Goal: Task Accomplishment & Management: Complete application form

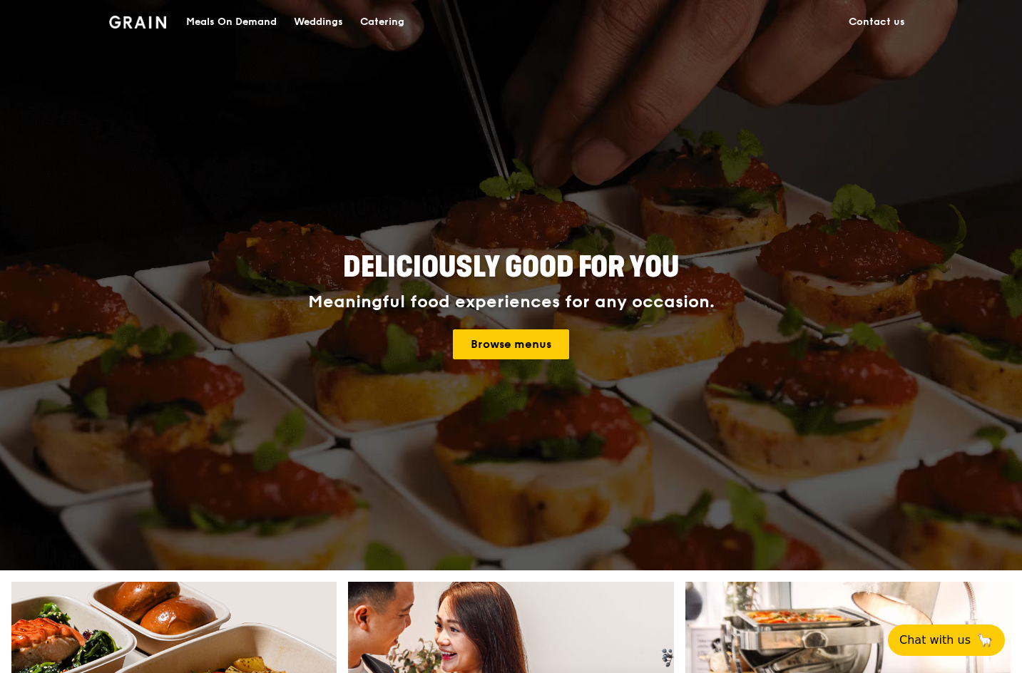
click at [375, 23] on div "Catering" at bounding box center [382, 22] width 44 height 43
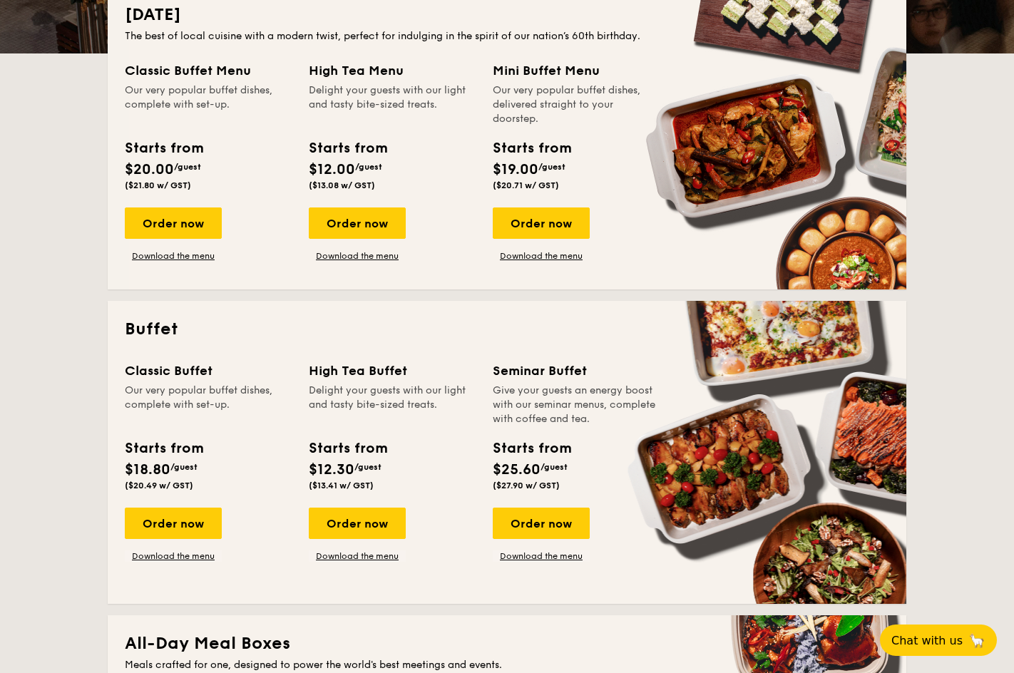
scroll to position [348, 0]
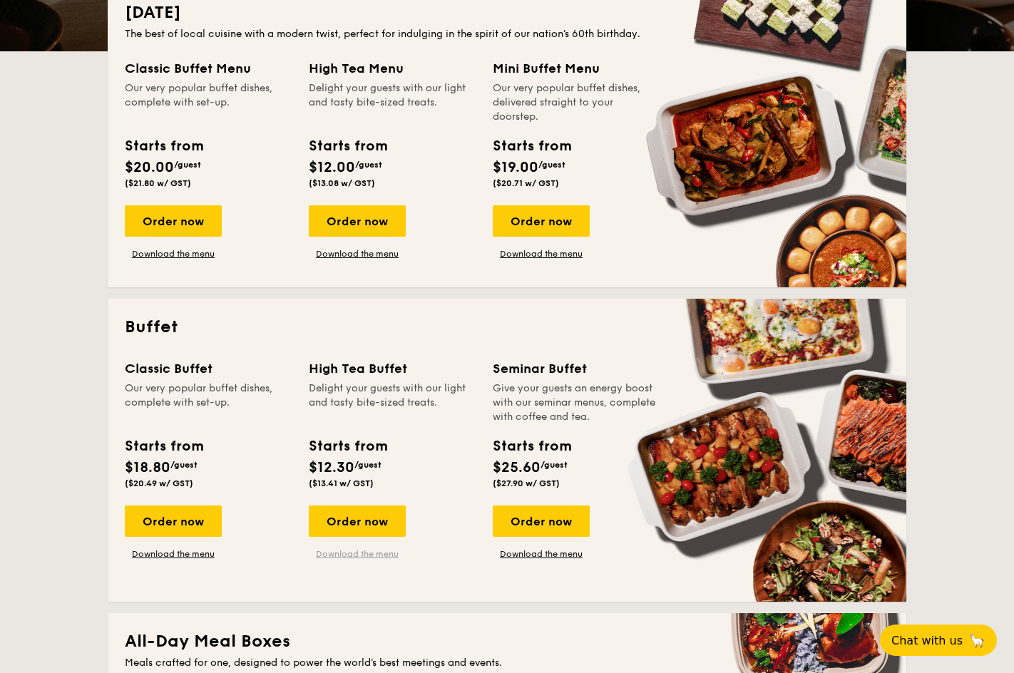
click at [355, 550] on link "Download the menu" at bounding box center [357, 554] width 97 height 11
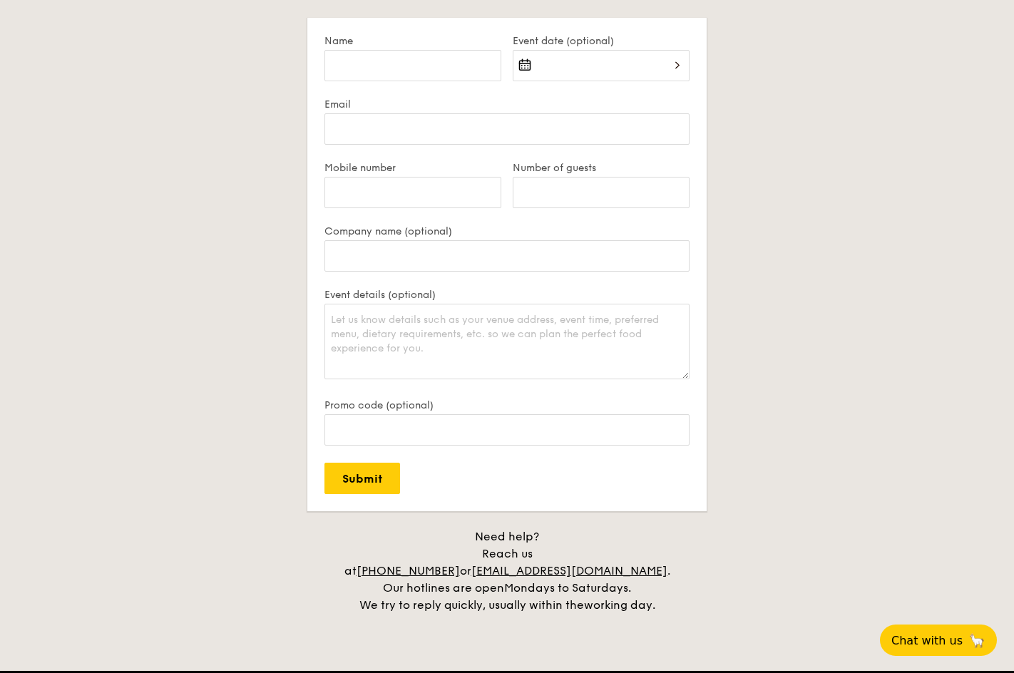
scroll to position [2735, 0]
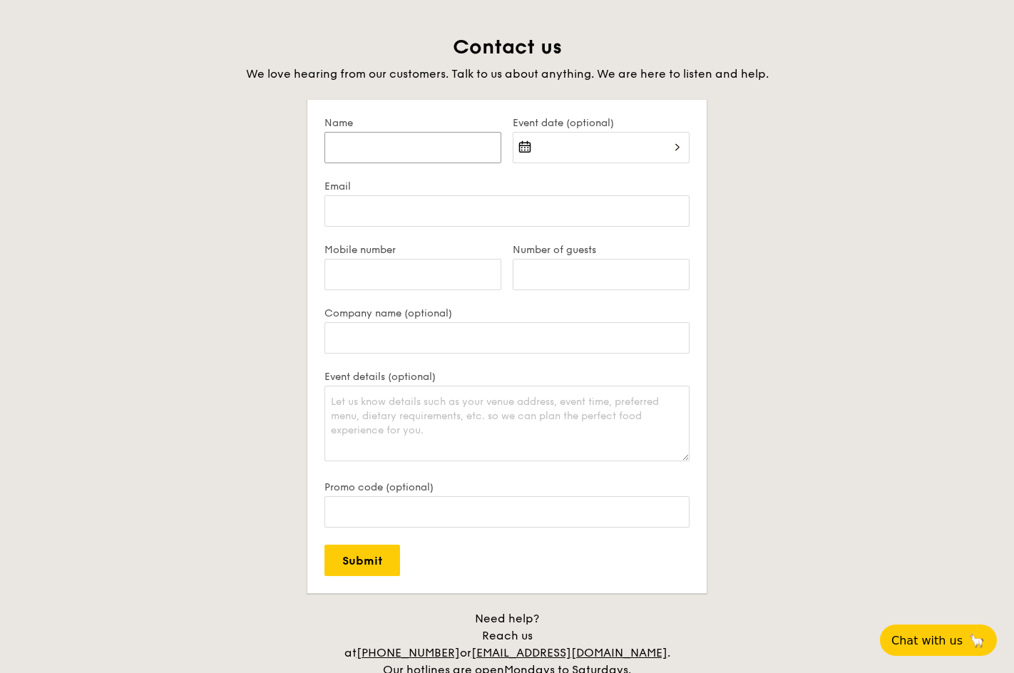
click at [432, 158] on input "Name" at bounding box center [413, 147] width 177 height 31
type input "Diana"
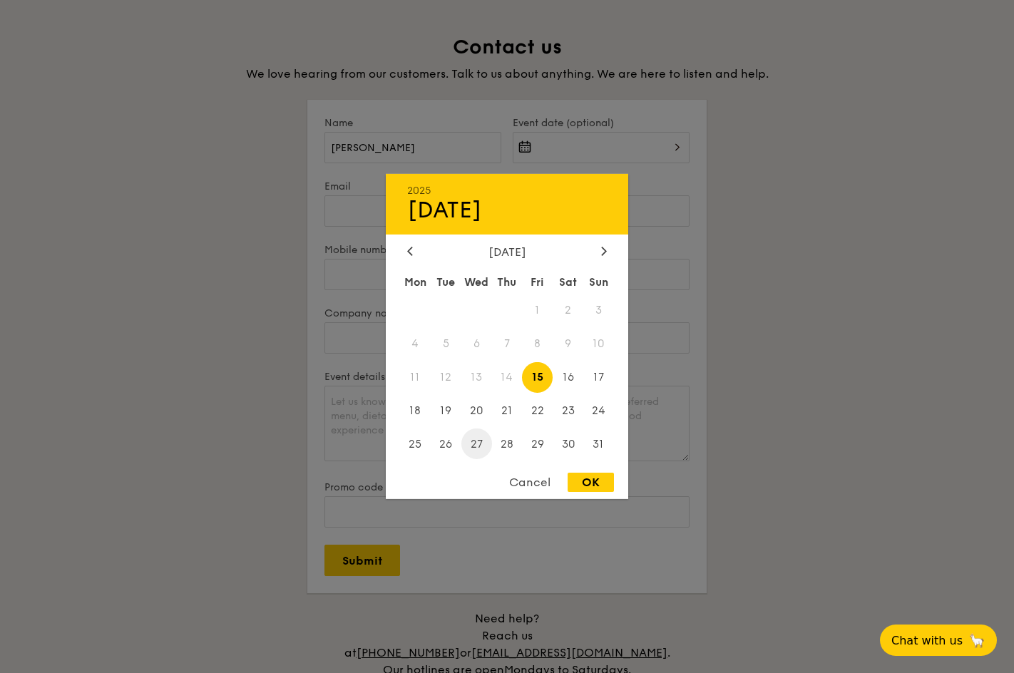
click at [464, 440] on span "27" at bounding box center [477, 444] width 31 height 31
click at [328, 302] on div at bounding box center [507, 336] width 1014 height 673
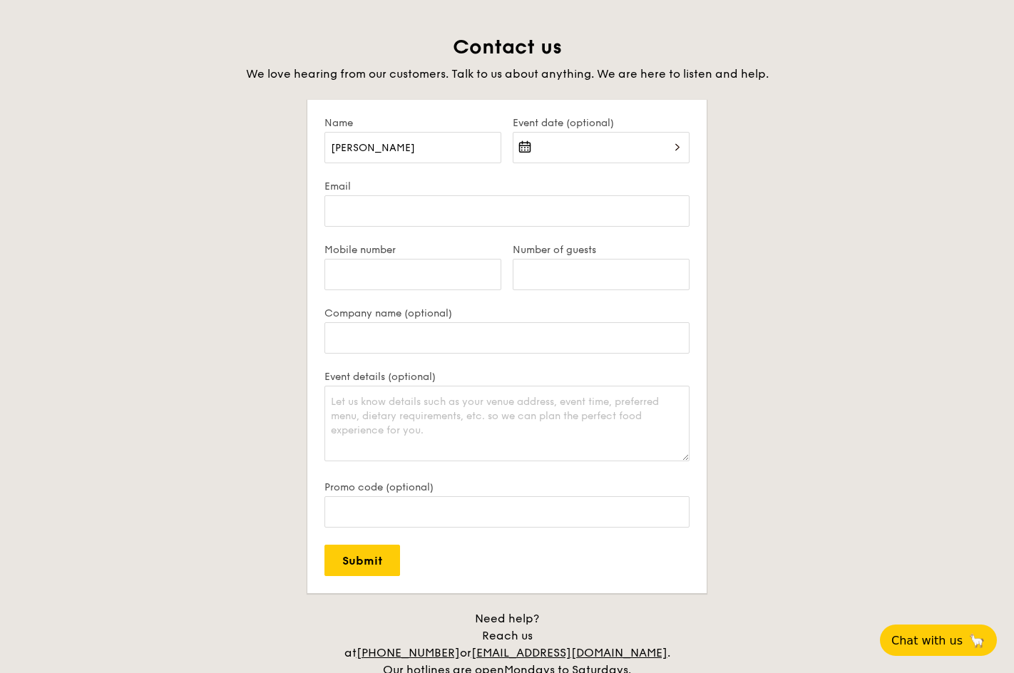
click at [551, 153] on div "2025 Aug 15 August 2025 Mon Tue Wed Thu Fri Sat Sun 1 2 3 4 5 6 7 8 9 10 11 12 …" at bounding box center [601, 156] width 177 height 49
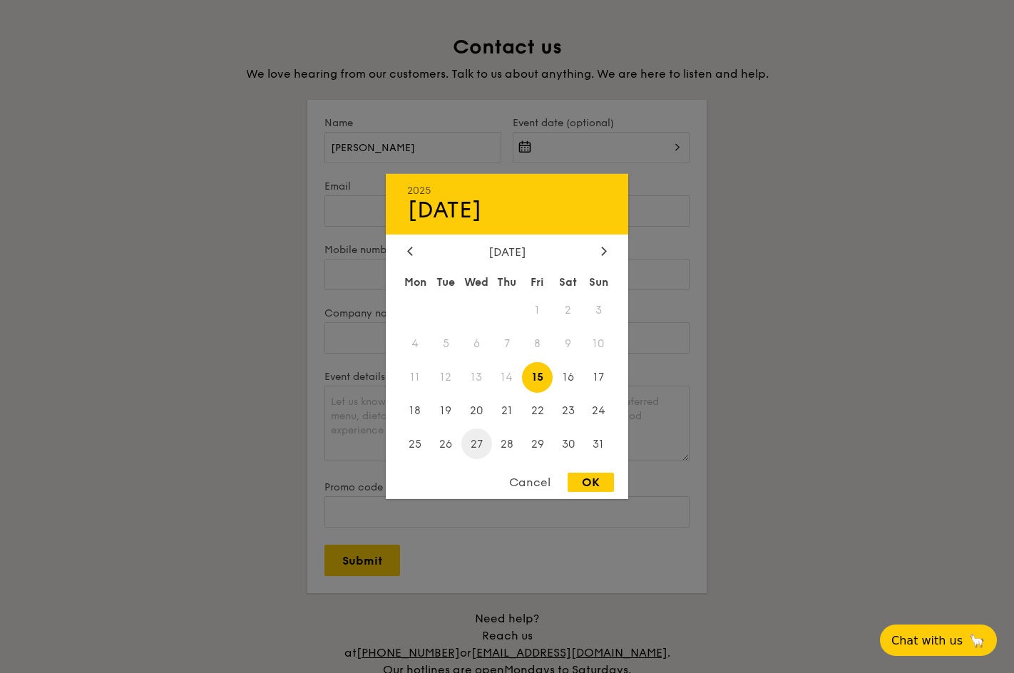
click at [477, 440] on span "27" at bounding box center [477, 444] width 31 height 31
click at [584, 475] on div "OK" at bounding box center [591, 482] width 46 height 19
type input "Aug 27, 2025"
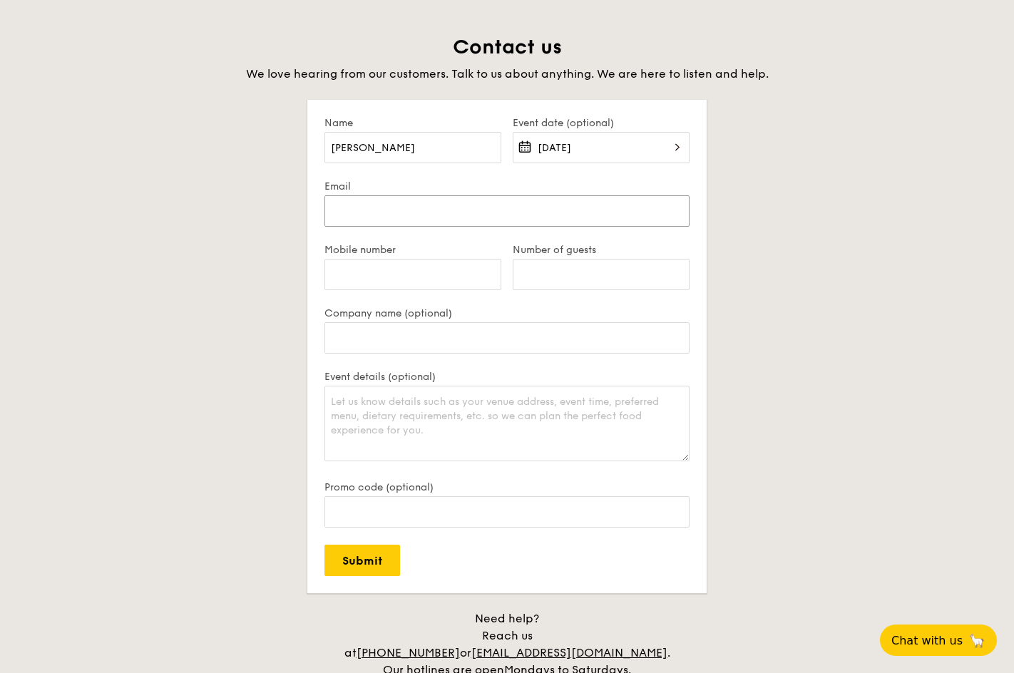
click at [384, 205] on input "Email" at bounding box center [507, 210] width 365 height 31
type input "diana.sumanan@gwec.net"
type input "92967942"
type input "15"
click at [357, 347] on input "Company name (optional)" at bounding box center [507, 337] width 365 height 31
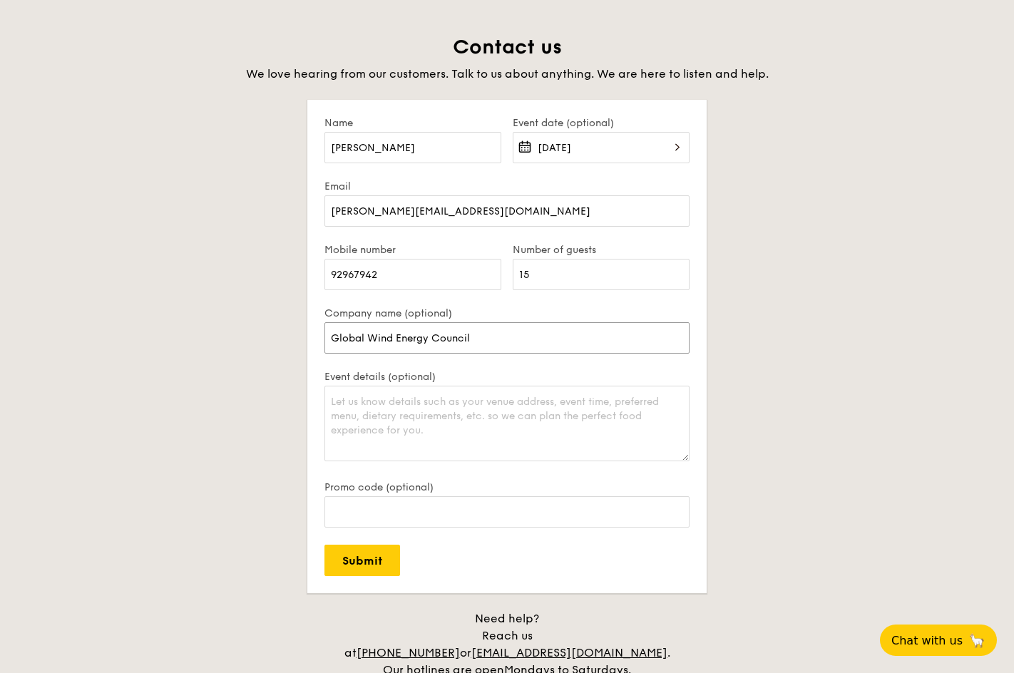
type input "Global Wind Energy Council"
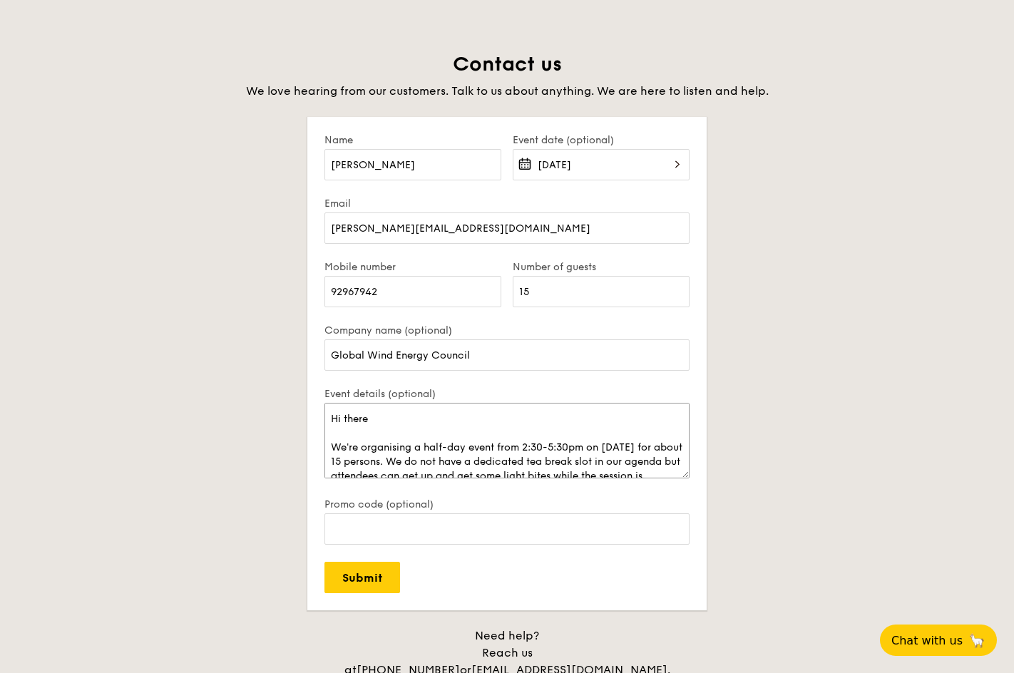
scroll to position [21, 0]
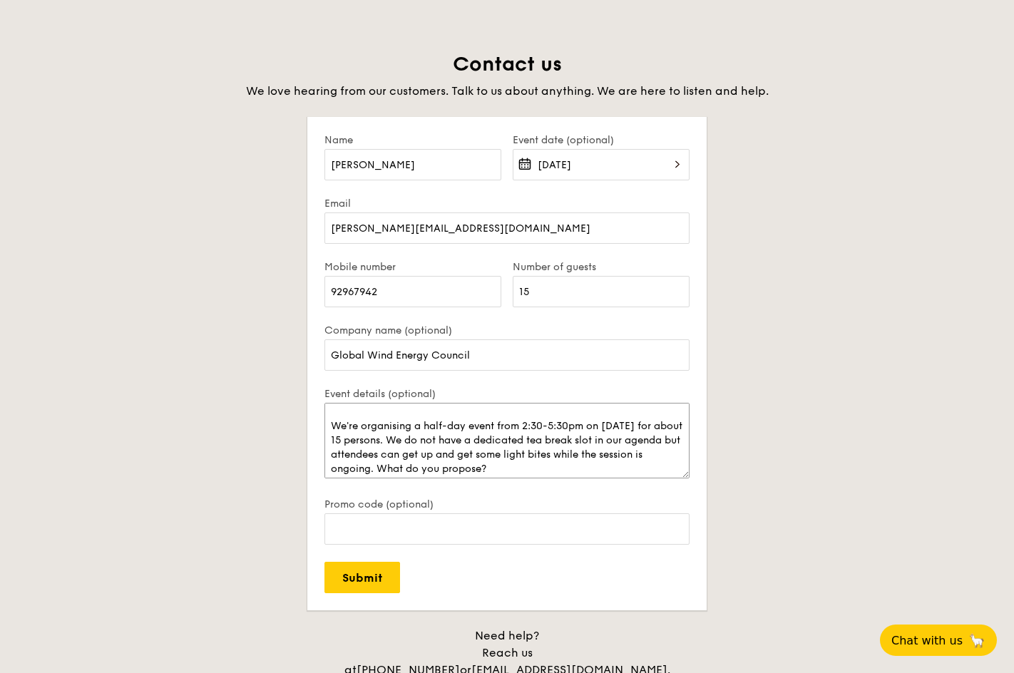
click at [546, 459] on textarea "Hi there We're organising a half-day event from 2:30-5:30pm on 27 August for ab…" at bounding box center [507, 441] width 365 height 76
click at [538, 469] on textarea "Hi there We're organising a half-day event from 2:30-5:30pm on 27 August for ab…" at bounding box center [507, 441] width 365 height 76
click at [454, 469] on textarea "Hi there We're organising a half-day event from 2:30-5:30pm on 27 August for ab…" at bounding box center [507, 441] width 365 height 76
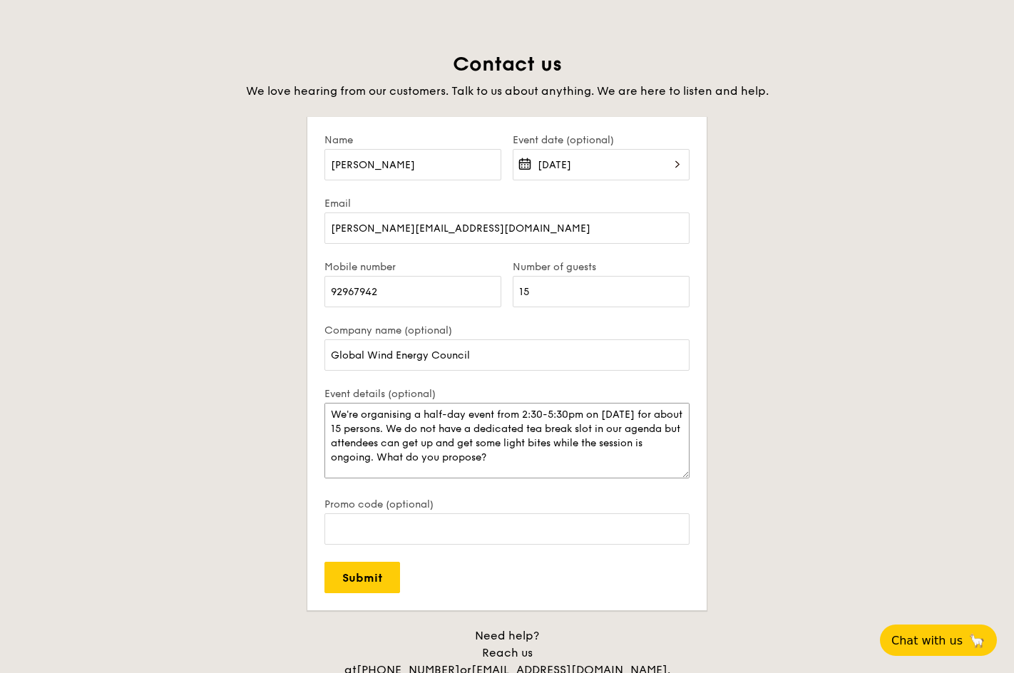
scroll to position [0, 0]
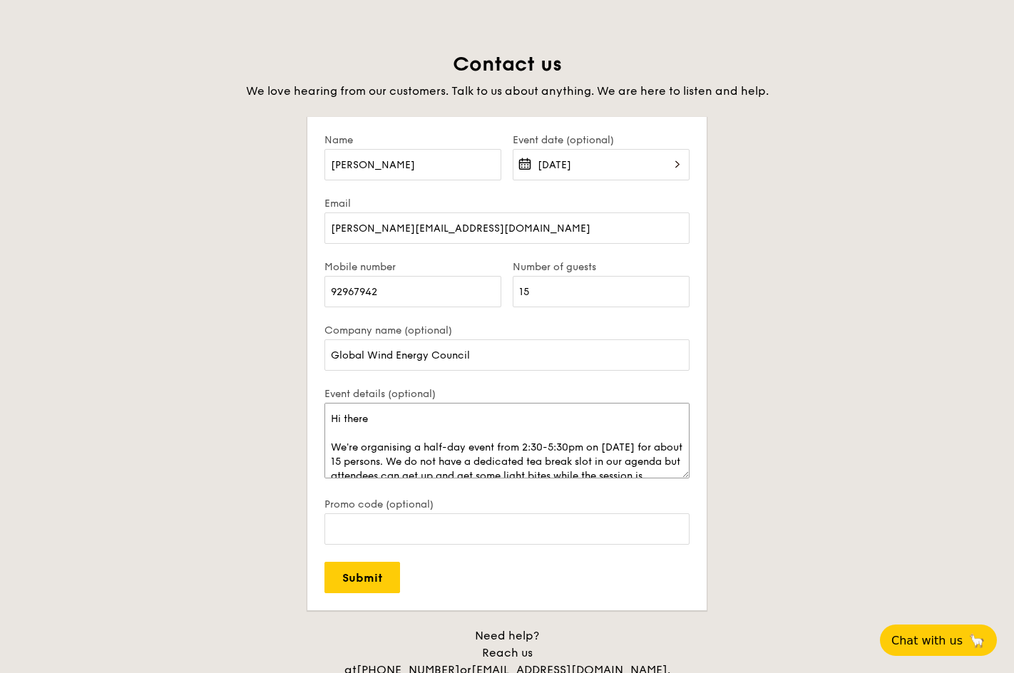
drag, startPoint x: 427, startPoint y: 466, endPoint x: 553, endPoint y: 422, distance: 133.1
click at [553, 422] on textarea "Hi there We're organising a half-day event from 2:30-5:30pm on 27 August for ab…" at bounding box center [507, 441] width 365 height 76
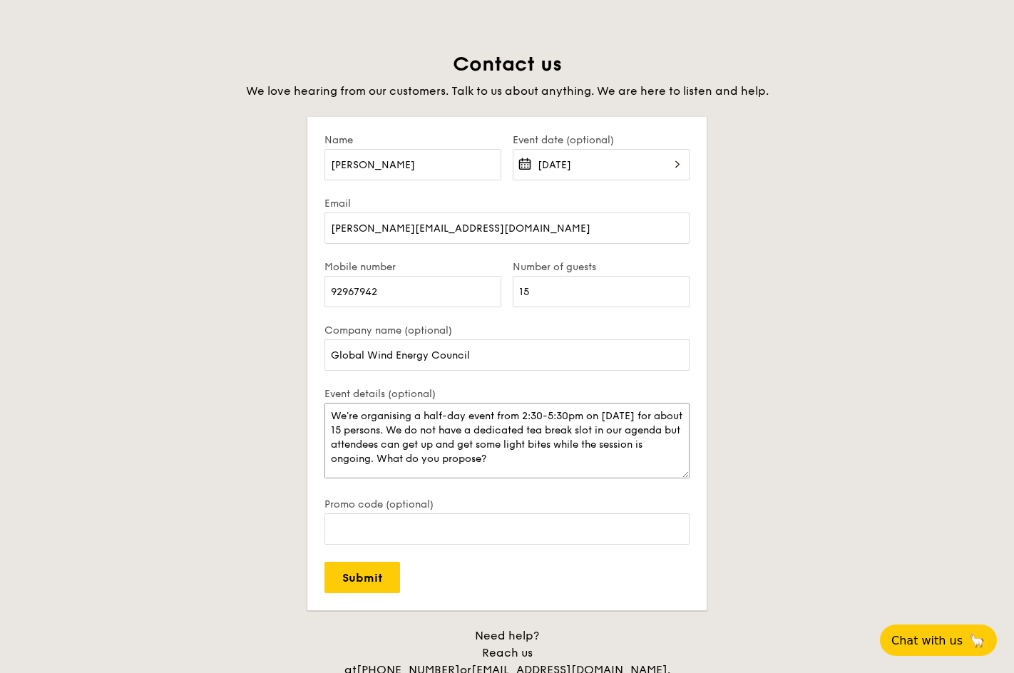
scroll to position [34, 0]
click at [546, 450] on textarea "Hi there We're organising a half-day event from 2:30-5:30pm on 27 August for ab…" at bounding box center [507, 441] width 365 height 76
drag, startPoint x: 546, startPoint y: 454, endPoint x: 426, endPoint y: 455, distance: 119.8
click at [426, 455] on textarea "Hi there We're organising a half-day event from 2:30-5:30pm on 27 August for ab…" at bounding box center [507, 441] width 365 height 76
click at [483, 459] on textarea "Hi there We're organising a half-day event from 2:30-5:30pm on 27 August for ab…" at bounding box center [507, 441] width 365 height 76
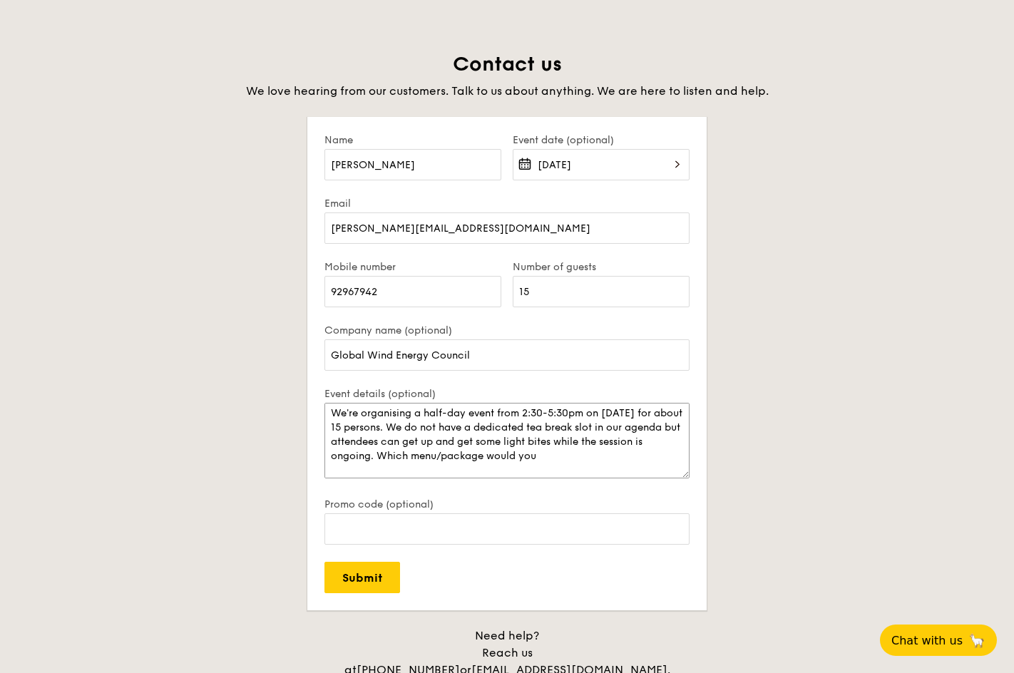
click at [608, 456] on textarea "Hi there We're organising a half-day event from 2:30-5:30pm on 27 August for ab…" at bounding box center [507, 441] width 365 height 76
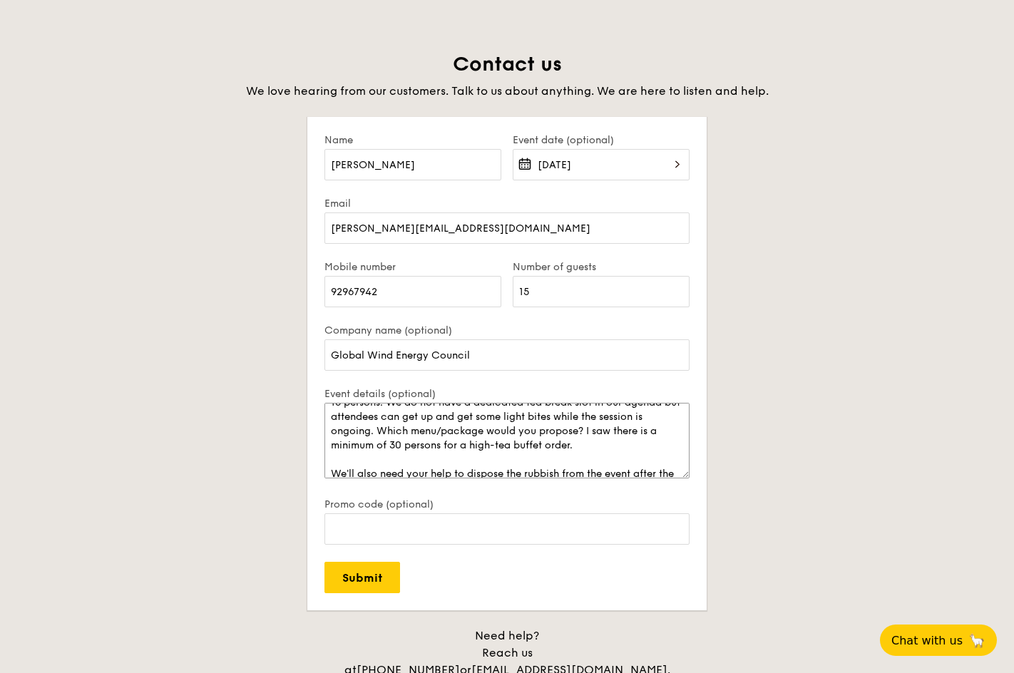
scroll to position [60, 0]
click at [424, 432] on textarea "Hi there We're organising a half-day event from 2:30-5:30pm on 27 August for ab…" at bounding box center [507, 441] width 365 height 76
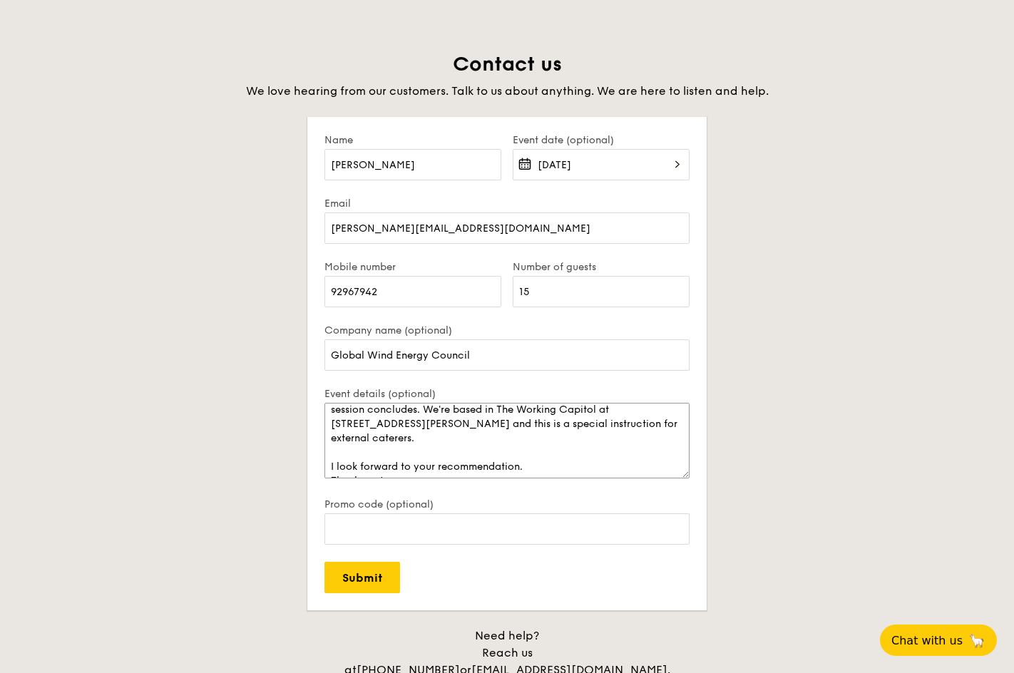
scroll to position [171, 0]
click at [561, 443] on textarea "Hi there We're organising a half-day event from 2:30-5:30pm on 27 August for ab…" at bounding box center [507, 441] width 365 height 76
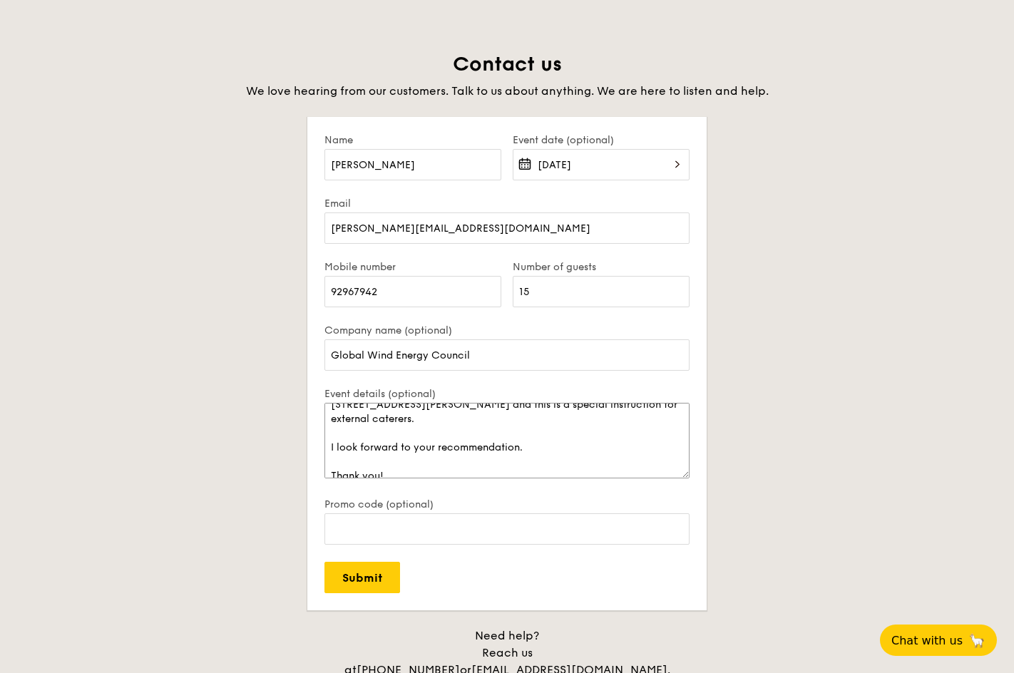
click at [517, 459] on textarea "Hi there We're organising a half-day event from 2:30-5:30pm on 27 August for ab…" at bounding box center [507, 441] width 365 height 76
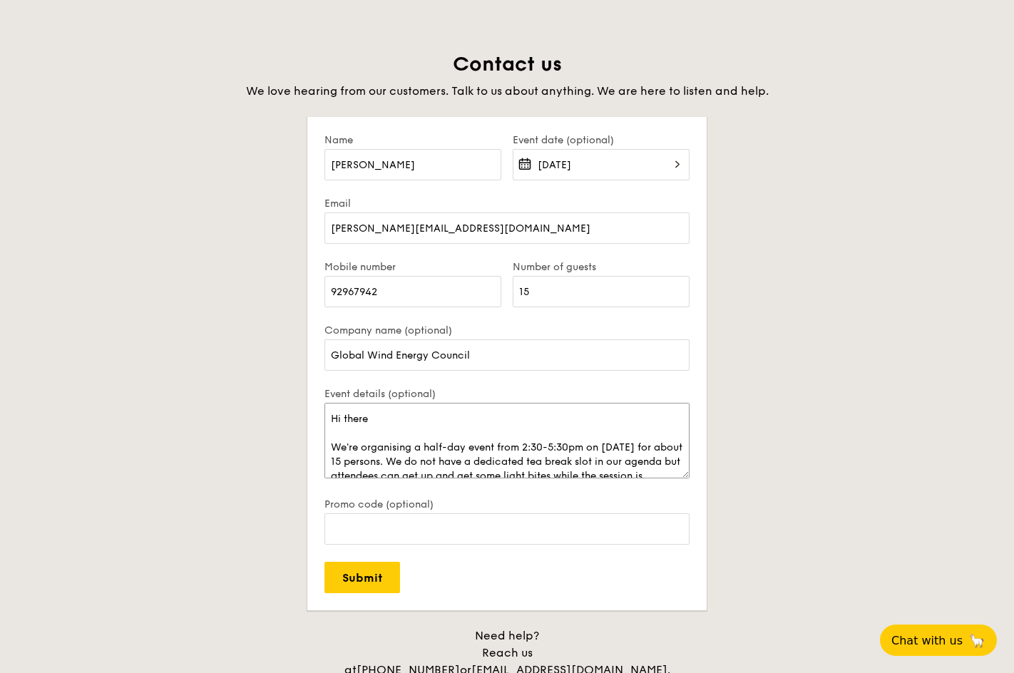
drag, startPoint x: 347, startPoint y: 417, endPoint x: 357, endPoint y: 441, distance: 25.6
click at [347, 417] on textarea "Hi there We're organising a half-day event from 2:30-5:30pm on 27 August for ab…" at bounding box center [507, 441] width 365 height 76
click at [348, 432] on textarea "Hi here We're organising a half-day event from 2:30-5:30pm on 27 August for abo…" at bounding box center [507, 441] width 365 height 76
click at [349, 422] on textarea "Hi here We're organising a half-day event from 2:30-5:30pm on 27 August for abo…" at bounding box center [507, 441] width 365 height 76
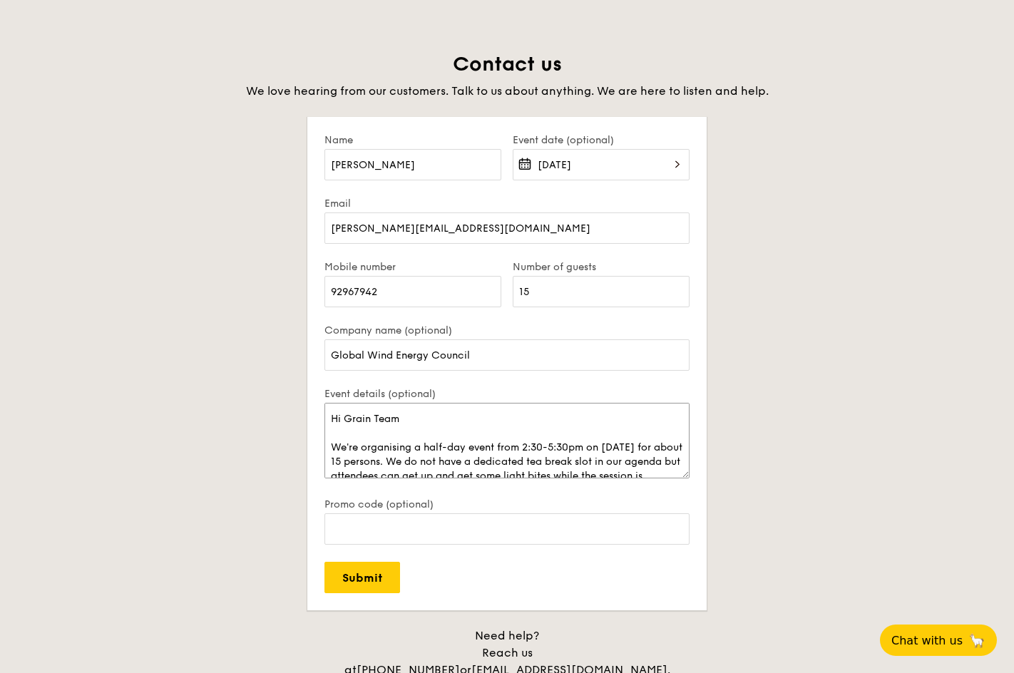
scroll to position [2765, 0]
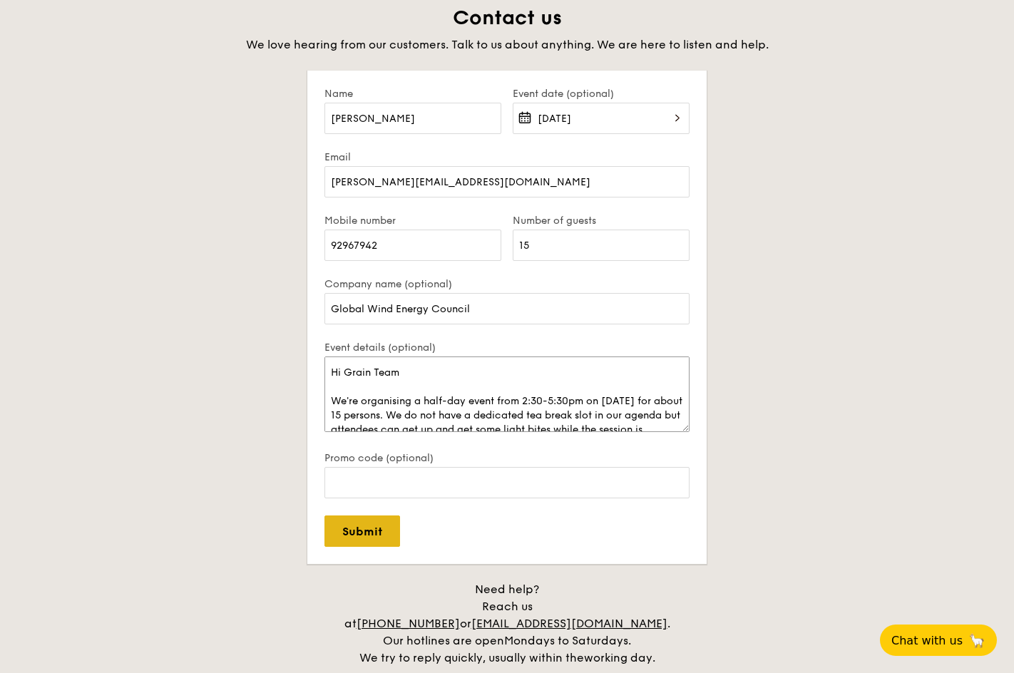
type textarea "Hi Grain Team We're organising a half-day event from 2:30-5:30pm on 27 August f…"
click at [384, 527] on input "Submit" at bounding box center [363, 531] width 76 height 31
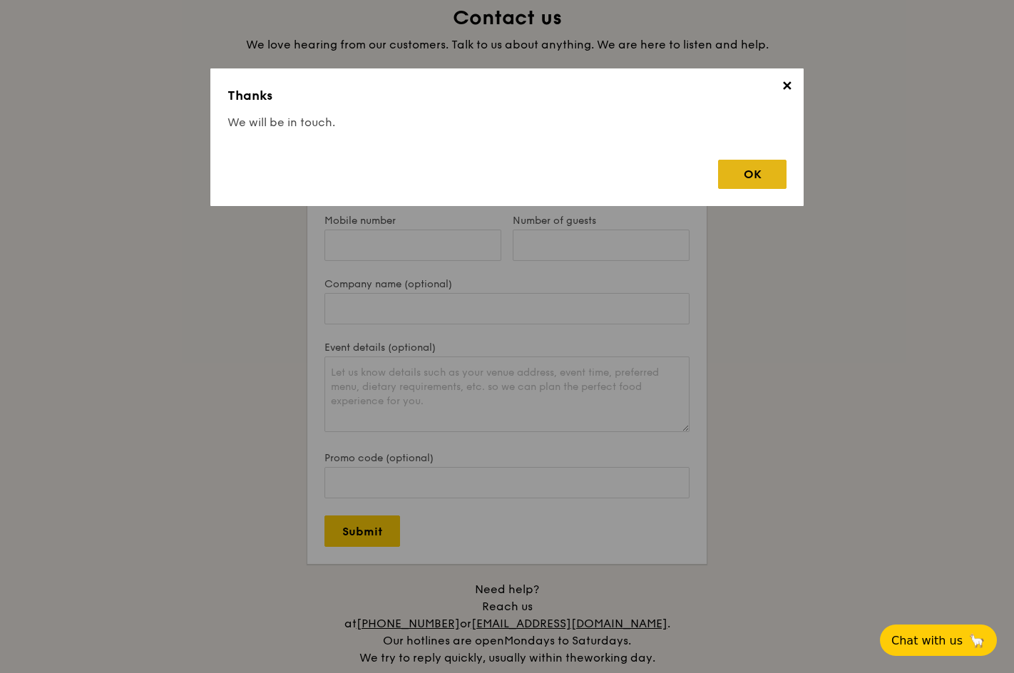
click at [749, 175] on div "OK" at bounding box center [752, 174] width 68 height 29
